Goal: Task Accomplishment & Management: Manage account settings

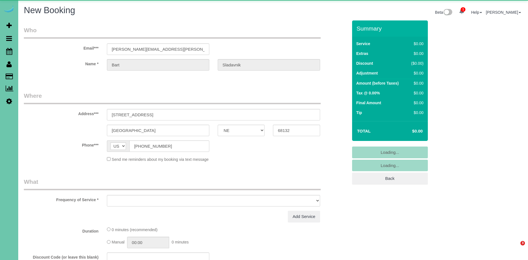
select select "NE"
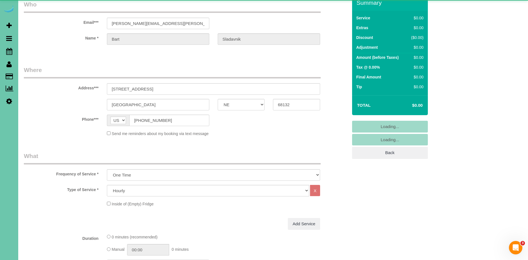
scroll to position [47, 0]
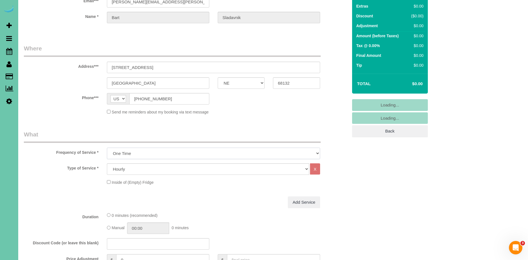
click at [150, 152] on select "One Time Weekly (0% for the First Booking) Bi-Weekly (0% for the First Booking)…" at bounding box center [213, 154] width 213 height 12
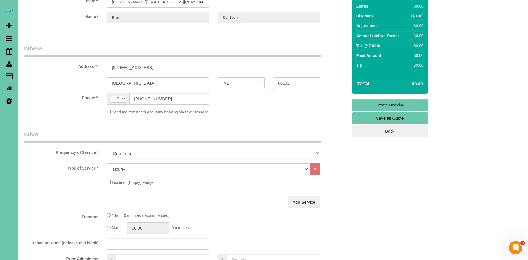
select select "object:33613"
click at [107, 148] on select "One Time Weekly (0% for the First Booking) Bi-Weekly (0% for the First Booking)…" at bounding box center [213, 154] width 213 height 12
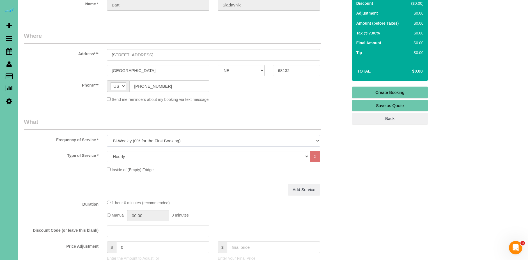
scroll to position [69, 0]
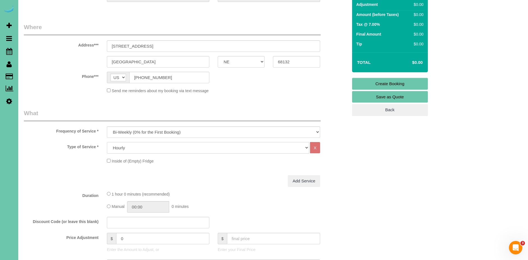
click at [133, 153] on select "Hourly 2.5 Hour Custom Clean 3.5 Hour Custom Clean commercial 1000 Square Feet …" at bounding box center [208, 148] width 202 height 12
select select "68"
click at [107, 142] on select "Hourly 2.5 Hour Custom Clean 3.5 Hour Custom Clean commercial 1000 Square Feet …" at bounding box center [208, 148] width 202 height 12
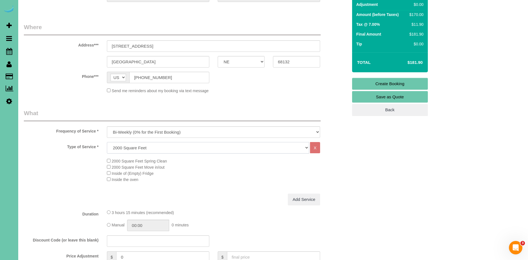
click at [148, 145] on select "Hourly 2.5 Hour Custom Clean 3.5 Hour Custom Clean commercial 1000 Square Feet …" at bounding box center [208, 148] width 202 height 12
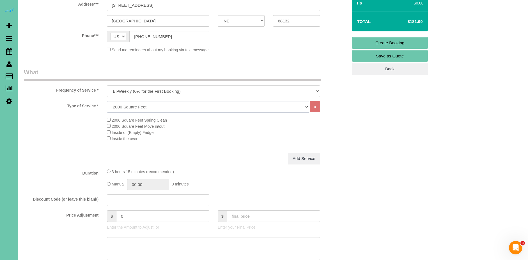
scroll to position [110, 0]
click at [136, 184] on input "03:15" at bounding box center [148, 185] width 42 height 12
click at [139, 185] on input "03:15" at bounding box center [148, 185] width 42 height 12
type input "04:00"
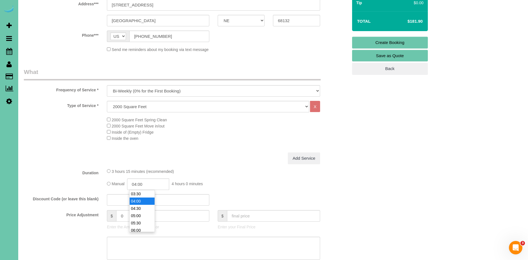
click at [238, 154] on div "Add Service" at bounding box center [214, 159] width 222 height 12
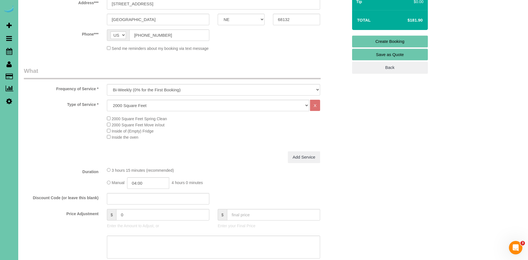
scroll to position [111, 0]
click at [158, 219] on input "0" at bounding box center [162, 216] width 93 height 12
type input "2.25"
click at [219, 181] on div "Manual 04:00 4 hours 0 minutes" at bounding box center [213, 184] width 213 height 12
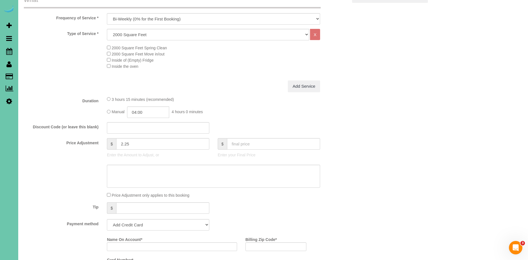
scroll to position [185, 0]
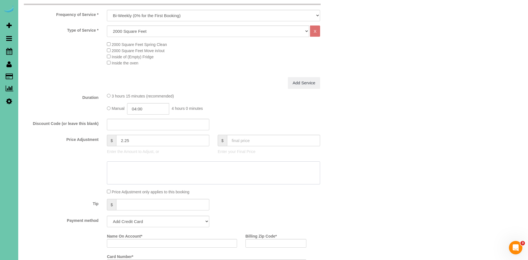
click at [136, 176] on textarea at bounding box center [213, 173] width 213 height 23
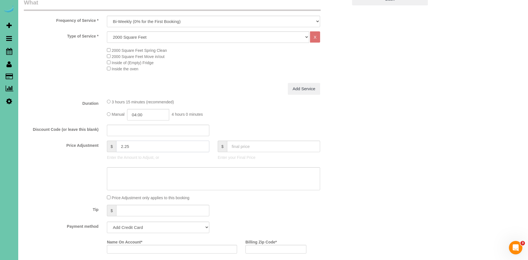
drag, startPoint x: 135, startPoint y: 145, endPoint x: 109, endPoint y: 144, distance: 26.7
click at [109, 144] on div "$ 2.25" at bounding box center [158, 147] width 102 height 12
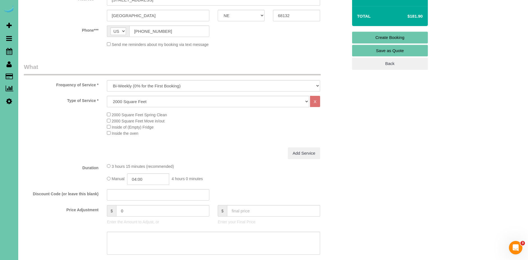
scroll to position [188, 0]
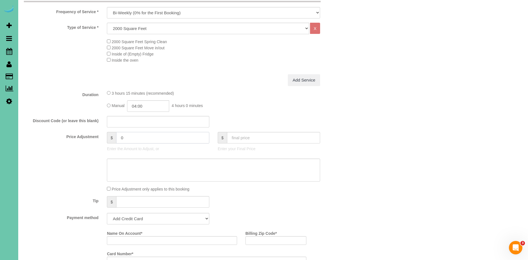
drag, startPoint x: 152, startPoint y: 141, endPoint x: 106, endPoint y: 137, distance: 46.4
click at [106, 137] on div "$ 0 Enter the Amount to Adjust, or" at bounding box center [158, 143] width 111 height 22
type input "254"
click at [225, 86] on div "Add Service" at bounding box center [214, 80] width 222 height 12
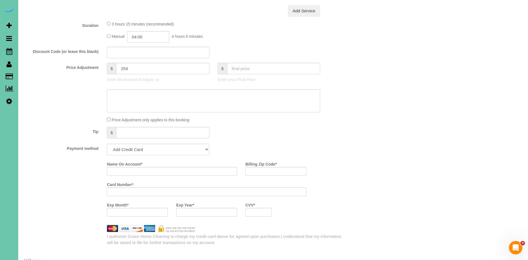
scroll to position [274, 0]
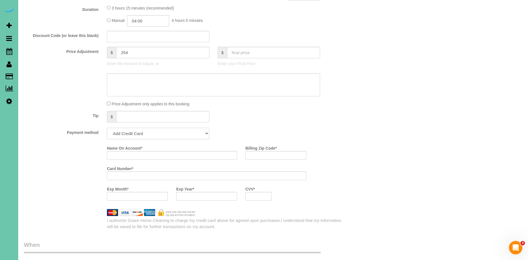
click at [153, 133] on select "Add Credit Card Cash Check Paypal" at bounding box center [158, 134] width 102 height 12
select select "string:check"
click at [107, 128] on select "Add Credit Card Cash Check Paypal" at bounding box center [158, 134] width 102 height 12
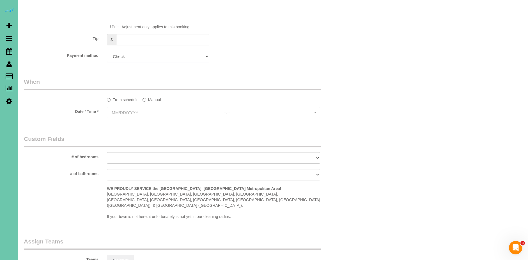
scroll to position [355, 0]
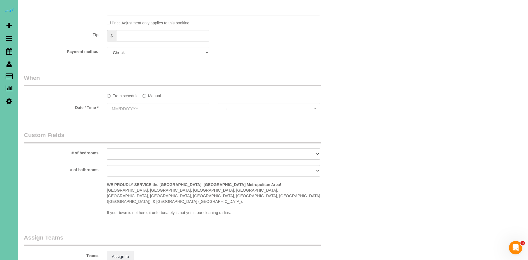
drag, startPoint x: 155, startPoint y: 94, endPoint x: 141, endPoint y: 102, distance: 15.7
click at [155, 95] on label "Manual" at bounding box center [152, 95] width 19 height 8
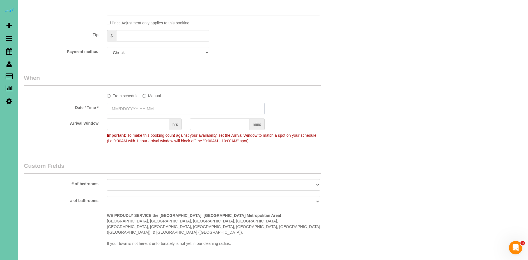
click at [125, 107] on input "text" at bounding box center [186, 109] width 158 height 12
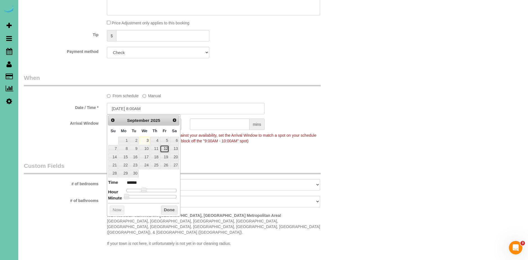
click at [167, 150] on link "12" at bounding box center [164, 149] width 9 height 8
type input "[DATE] 8:05AM"
type input "******"
type input "[DATE] 8:15AM"
type input "******"
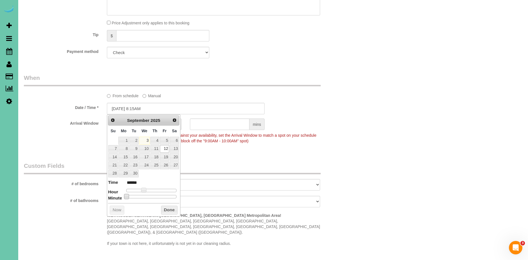
type input "[DATE] 8:20AM"
type input "******"
type input "[DATE] 8:25AM"
type input "******"
type input "[DATE] 8:30AM"
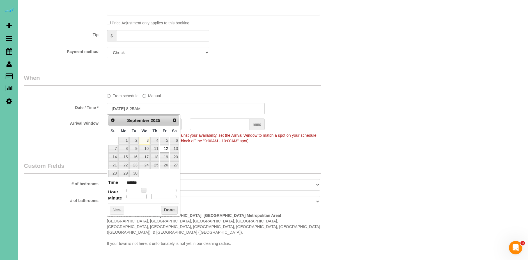
type input "******"
drag, startPoint x: 127, startPoint y: 197, endPoint x: 165, endPoint y: 207, distance: 40.0
click at [155, 197] on span at bounding box center [153, 196] width 5 height 5
drag, startPoint x: 169, startPoint y: 207, endPoint x: 225, endPoint y: 150, distance: 80.4
click at [170, 207] on button "Done" at bounding box center [169, 210] width 17 height 9
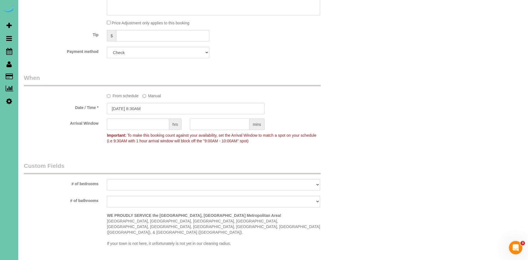
click at [239, 127] on input "text" at bounding box center [219, 125] width 59 height 12
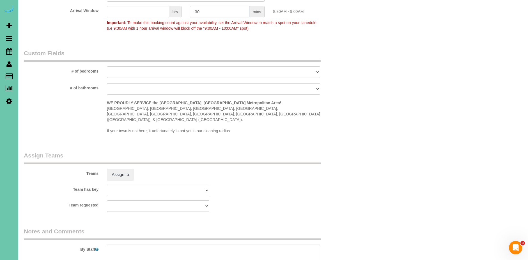
scroll to position [480, 0]
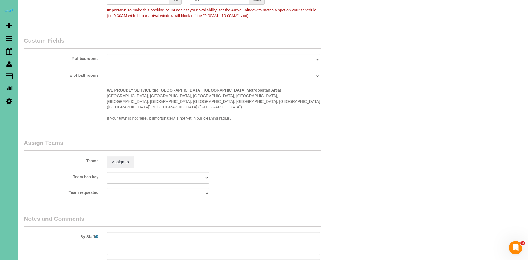
type input "30"
click at [166, 232] on textarea at bounding box center [213, 243] width 213 height 23
click at [271, 239] on textarea at bounding box center [213, 243] width 213 height 23
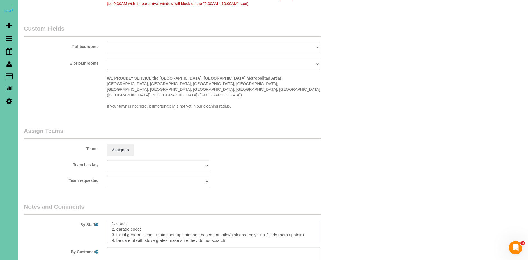
scroll to position [6, 0]
click at [279, 230] on textarea at bounding box center [213, 231] width 213 height 23
click at [272, 228] on textarea at bounding box center [213, 231] width 213 height 23
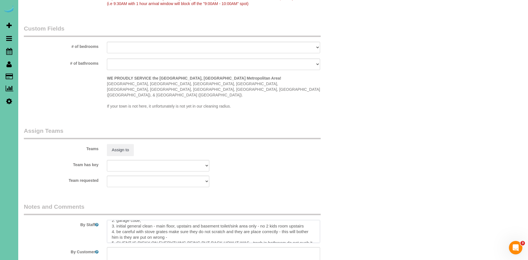
click at [311, 220] on textarea at bounding box center [213, 231] width 213 height 23
click at [138, 225] on textarea at bounding box center [213, 231] width 213 height 23
drag, startPoint x: 220, startPoint y: 223, endPoint x: 250, endPoint y: 231, distance: 31.2
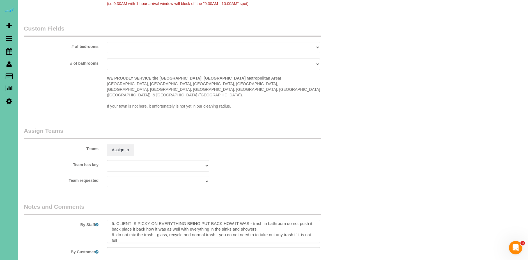
click at [221, 224] on textarea at bounding box center [213, 231] width 213 height 23
click at [200, 229] on textarea at bounding box center [213, 231] width 213 height 23
click at [224, 226] on textarea at bounding box center [213, 231] width 213 height 23
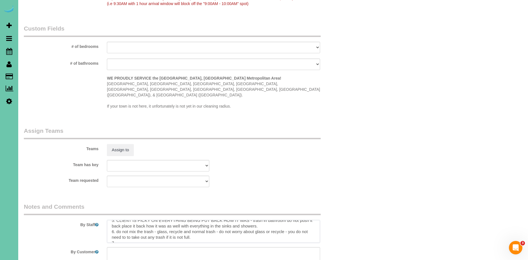
drag, startPoint x: 169, startPoint y: 215, endPoint x: 192, endPoint y: 219, distance: 23.7
click at [169, 220] on textarea at bounding box center [213, 231] width 213 height 23
click at [165, 227] on textarea at bounding box center [213, 231] width 213 height 23
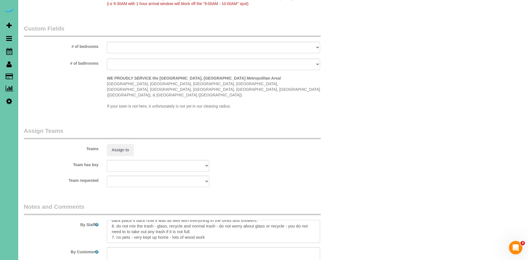
paste textarea "Initial General Clean – Work Order CLEANING DESCRIPTION Dirt level 1-5 : (Clien…"
click at [235, 230] on textarea at bounding box center [213, 231] width 213 height 23
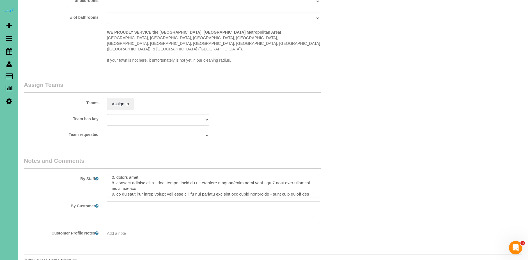
scroll to position [3, 0]
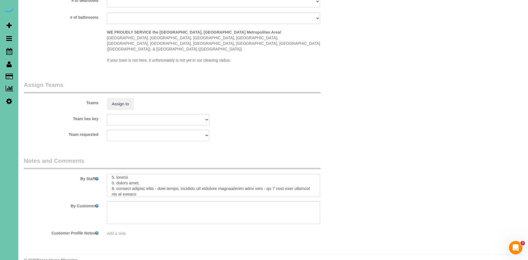
click at [153, 174] on textarea at bounding box center [213, 185] width 213 height 23
drag, startPoint x: 187, startPoint y: 172, endPoint x: 120, endPoint y: 171, distance: 67.1
click at [118, 174] on textarea at bounding box center [213, 185] width 213 height 23
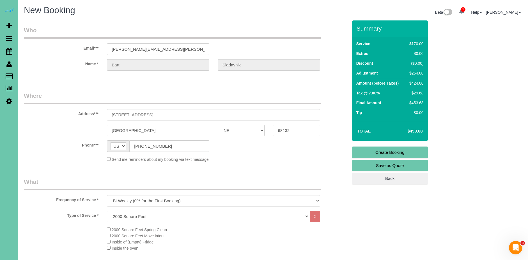
type textarea "5. loremi 0. dolors ametc adipisci - elit seddoe te in utl etdo magnaa 5. enima…"
click at [417, 153] on link "Create Booking" at bounding box center [390, 153] width 76 height 12
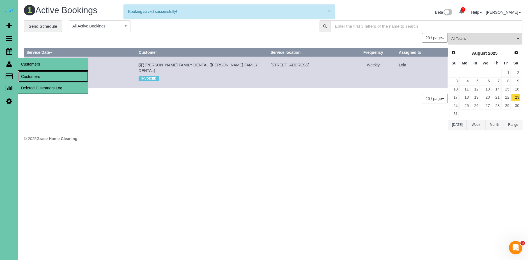
drag, startPoint x: 46, startPoint y: 79, endPoint x: 86, endPoint y: 58, distance: 44.8
click at [46, 79] on link "Customers" at bounding box center [53, 76] width 70 height 11
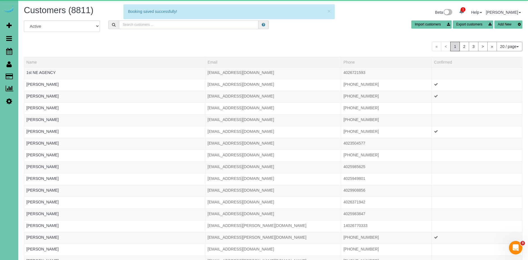
click at [149, 29] on input "text" at bounding box center [188, 24] width 139 height 9
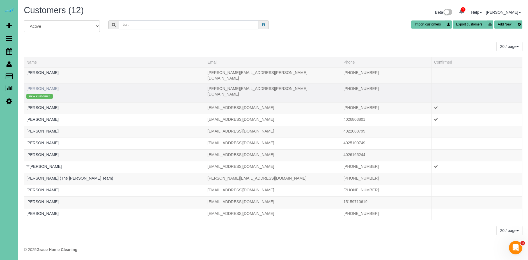
type input "bart"
click at [49, 86] on link "[PERSON_NAME]" at bounding box center [42, 88] width 32 height 4
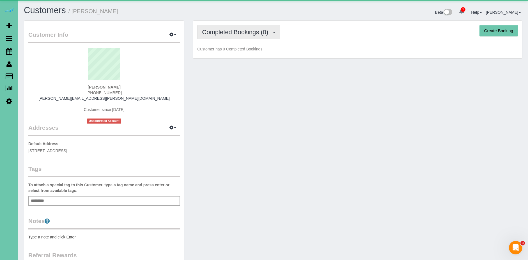
click at [218, 34] on span "Completed Bookings (0)" at bounding box center [236, 32] width 69 height 7
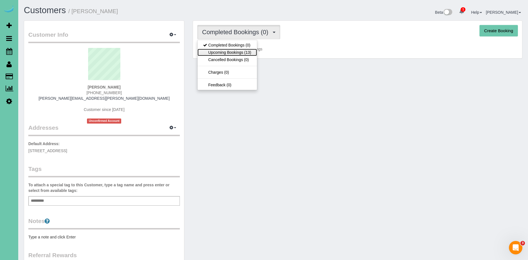
click at [246, 53] on link "Upcoming Bookings (13)" at bounding box center [227, 52] width 59 height 7
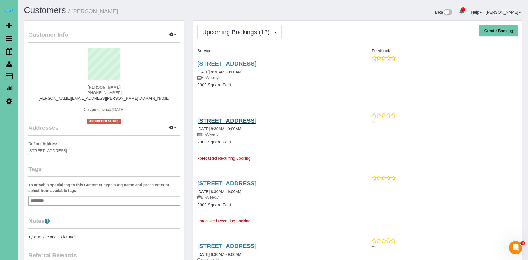
click at [256, 122] on link "[STREET_ADDRESS]" at bounding box center [226, 121] width 59 height 6
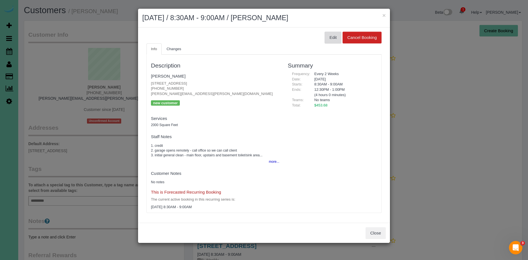
click at [329, 37] on button "Edit" at bounding box center [333, 38] width 17 height 12
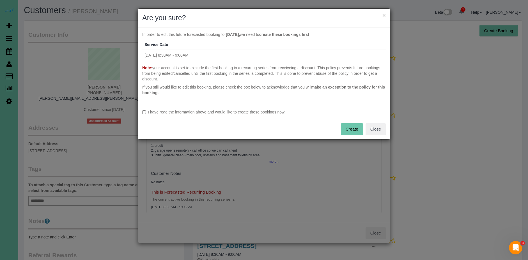
drag, startPoint x: 216, startPoint y: 113, endPoint x: 232, endPoint y: 114, distance: 15.7
click at [216, 113] on label "I have read the information above and would like to create these bookings now." at bounding box center [264, 112] width 244 height 6
click at [350, 128] on button "Create" at bounding box center [352, 129] width 22 height 12
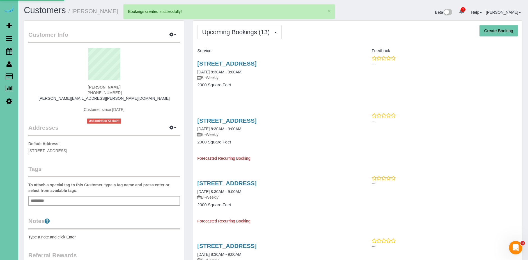
select select "NE"
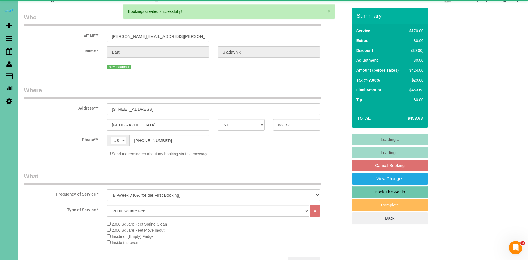
select select "object:35724"
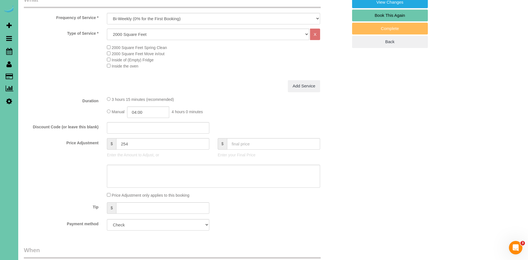
scroll to position [207, 0]
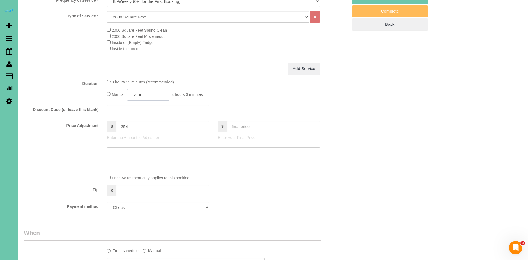
drag, startPoint x: 138, startPoint y: 95, endPoint x: 172, endPoint y: 122, distance: 43.2
click at [139, 95] on input "04:00" at bounding box center [148, 95] width 42 height 12
click at [157, 97] on input "03:00" at bounding box center [148, 95] width 42 height 12
type input "03:45"
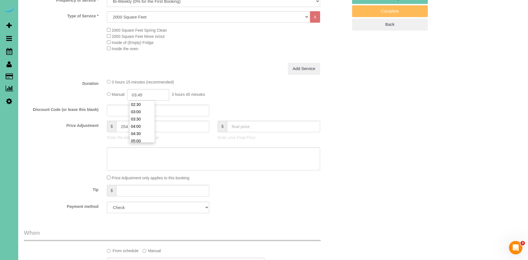
click at [231, 78] on fieldset "What Frequency of Service * One Time Weekly (0% for the First Booking) Bi-Weekl…" at bounding box center [186, 98] width 324 height 240
drag, startPoint x: 148, startPoint y: 126, endPoint x: 106, endPoint y: 125, distance: 41.8
click at [106, 125] on div "$ 254 Enter the Amount to Adjust, or" at bounding box center [158, 132] width 111 height 22
type input "0"
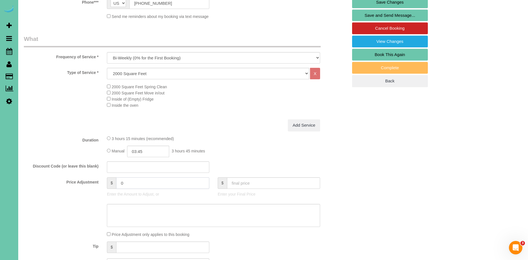
scroll to position [151, 0]
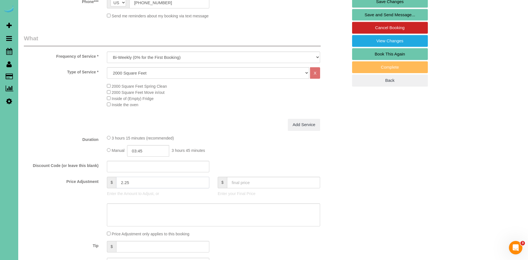
type input "2.25"
click at [231, 126] on div "Add Service" at bounding box center [214, 125] width 222 height 12
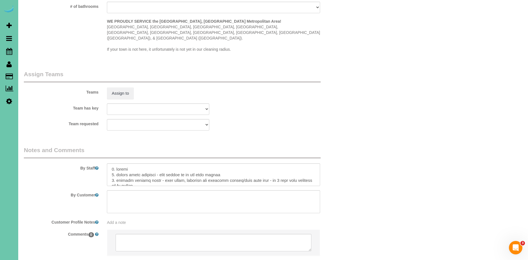
scroll to position [582, 0]
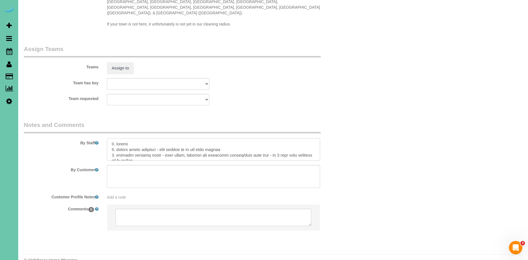
drag, startPoint x: 153, startPoint y: 144, endPoint x: 151, endPoint y: 148, distance: 4.5
click at [119, 142] on textarea at bounding box center [213, 149] width 213 height 23
drag, startPoint x: 110, startPoint y: 135, endPoint x: 193, endPoint y: 155, distance: 85.3
click at [192, 155] on sui-booking-comments "By Staff By Customer Customer Profile Notes Add a note Comments 0" at bounding box center [186, 179] width 324 height 116
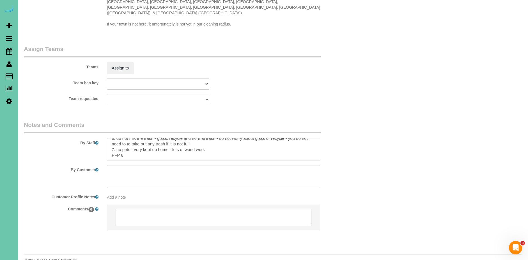
scroll to position [50, 0]
click at [137, 138] on textarea at bounding box center [213, 149] width 213 height 23
type textarea "1. credit 2. garage opens remotely - call office so we can call client 3. biwee…"
click at [289, 65] on sui-booking-teams "Teams Assign to Team has key Admin Aliyah [GEOGRAPHIC_DATA] [PERSON_NAME] [PERS…" at bounding box center [186, 75] width 324 height 61
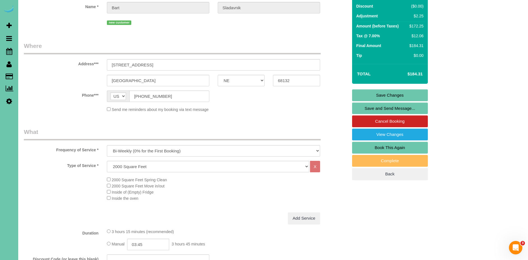
scroll to position [57, 0]
click at [392, 96] on link "Save Changes" at bounding box center [390, 96] width 76 height 12
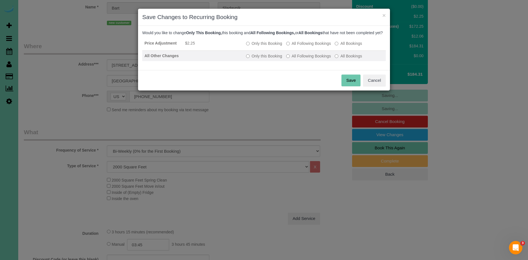
drag, startPoint x: 304, startPoint y: 47, endPoint x: 309, endPoint y: 66, distance: 19.0
click at [304, 46] on label "All Following Bookings" at bounding box center [308, 44] width 45 height 6
click at [309, 61] on td "Only this Booking All Following Bookings All Bookings" at bounding box center [315, 56] width 142 height 11
click at [309, 59] on label "All Following Bookings" at bounding box center [308, 56] width 45 height 6
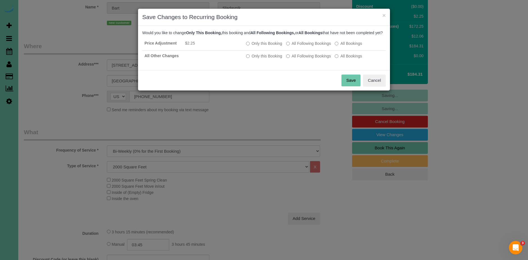
click at [349, 86] on button "Save" at bounding box center [350, 81] width 19 height 12
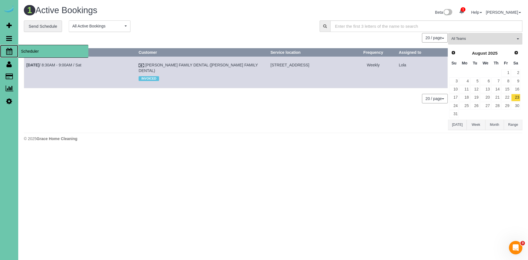
click at [45, 53] on span "Scheduler" at bounding box center [53, 51] width 70 height 13
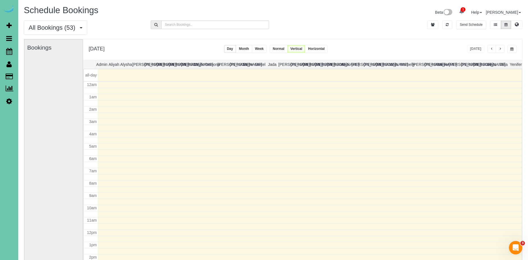
scroll to position [74, 0]
click at [513, 51] on button "button" at bounding box center [511, 49] width 9 height 8
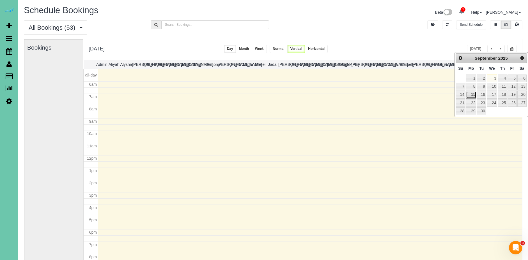
click at [474, 96] on link "15" at bounding box center [471, 95] width 10 height 8
type input "**********"
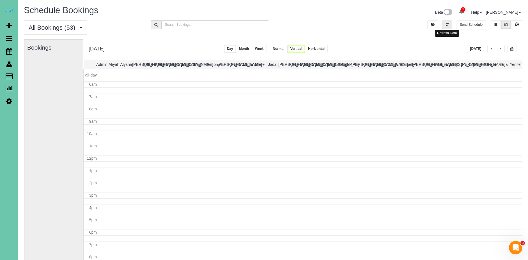
click at [449, 24] on button "button" at bounding box center [447, 24] width 10 height 9
click at [450, 25] on button "button" at bounding box center [447, 24] width 10 height 9
drag, startPoint x: 450, startPoint y: 25, endPoint x: 455, endPoint y: 32, distance: 8.8
click at [450, 25] on button "button" at bounding box center [447, 24] width 10 height 9
drag, startPoint x: 476, startPoint y: 49, endPoint x: 442, endPoint y: 29, distance: 39.1
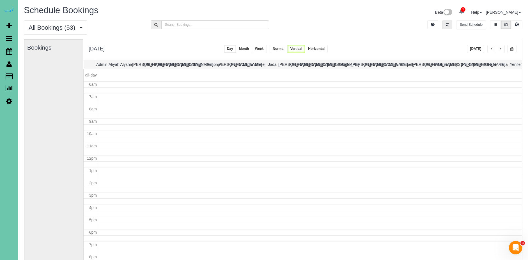
click at [475, 48] on button "[DATE]" at bounding box center [475, 49] width 17 height 8
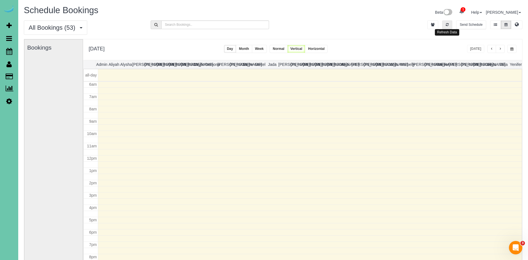
drag, startPoint x: 444, startPoint y: 25, endPoint x: 450, endPoint y: 27, distance: 7.1
click at [444, 25] on button "button" at bounding box center [447, 24] width 10 height 9
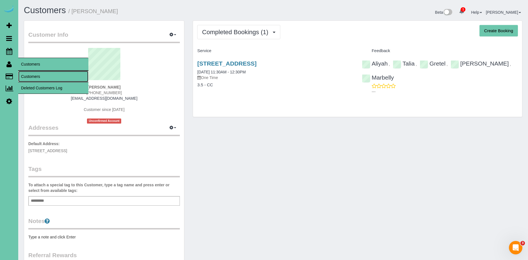
click at [38, 75] on link "Customers" at bounding box center [53, 76] width 70 height 11
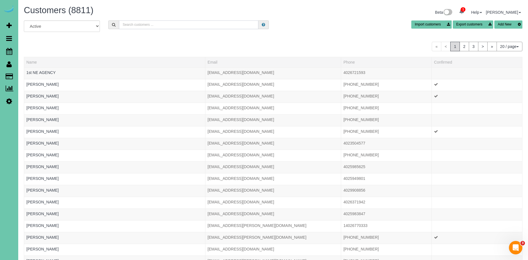
click at [148, 21] on input "text" at bounding box center [188, 24] width 139 height 9
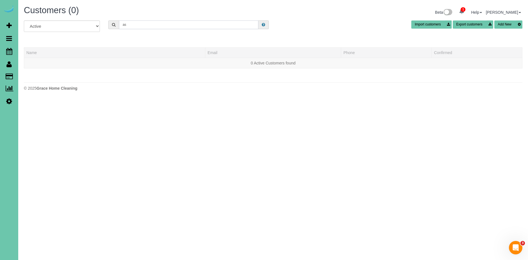
type input "a"
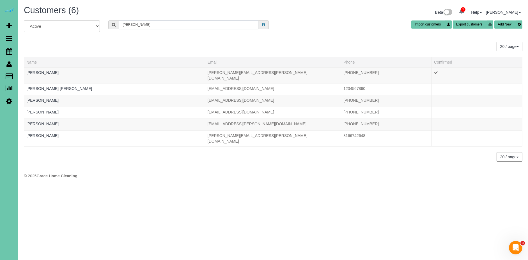
type input "[PERSON_NAME]"
